Goal: Transaction & Acquisition: Purchase product/service

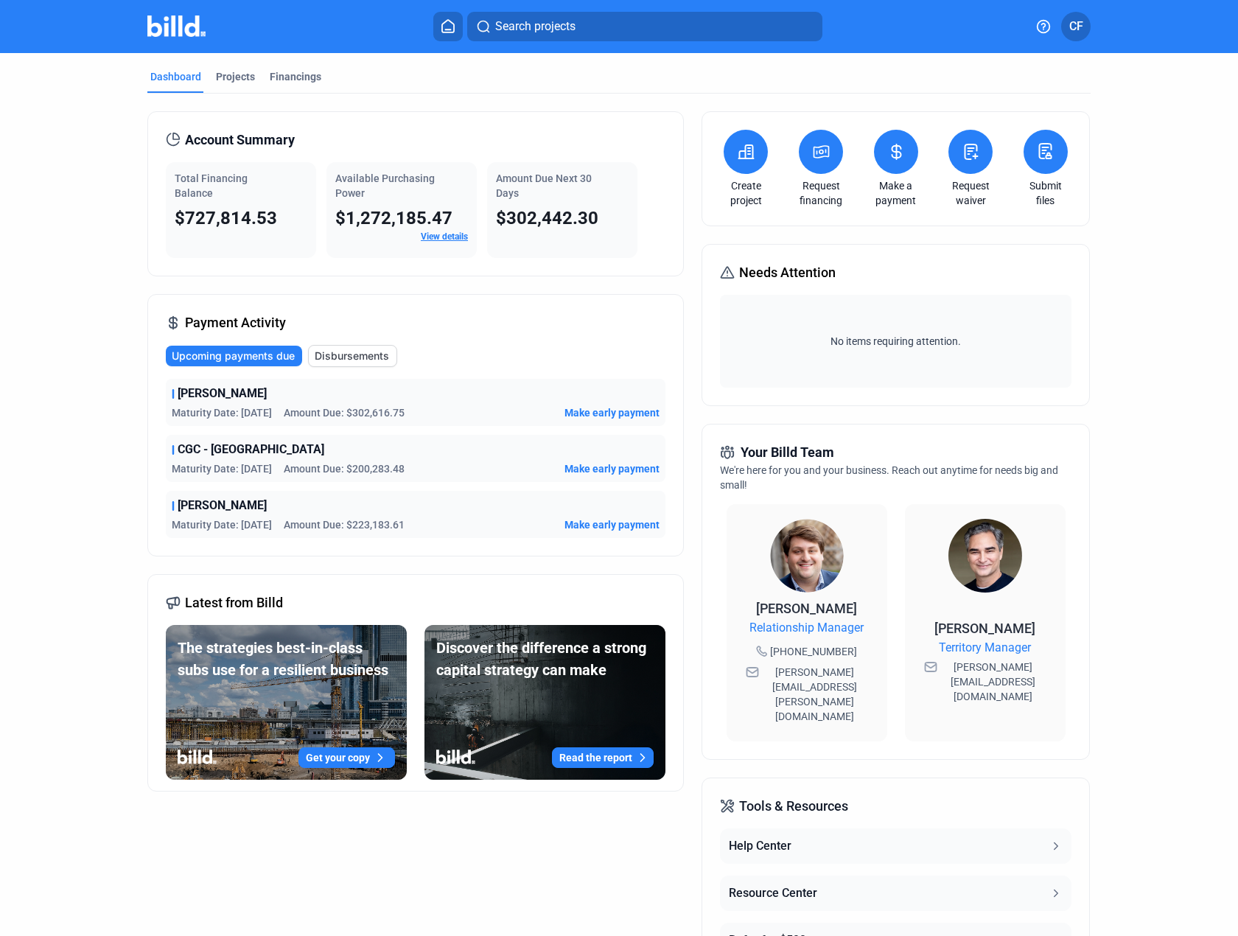
click at [583, 410] on span "Make early payment" at bounding box center [612, 412] width 95 height 15
